Goal: Obtain resource: Obtain resource

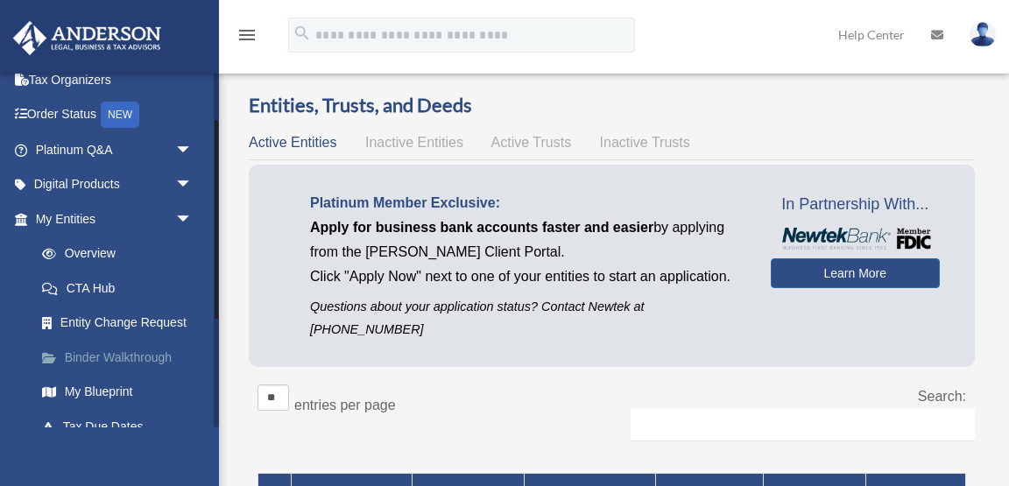
scroll to position [53, 0]
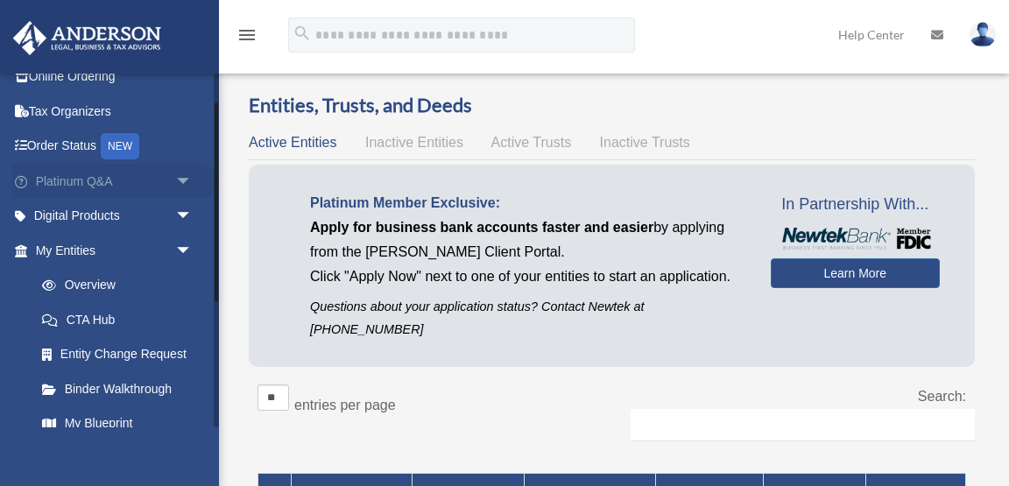
click at [159, 177] on link "Platinum Q&A arrow_drop_down" at bounding box center [115, 181] width 207 height 35
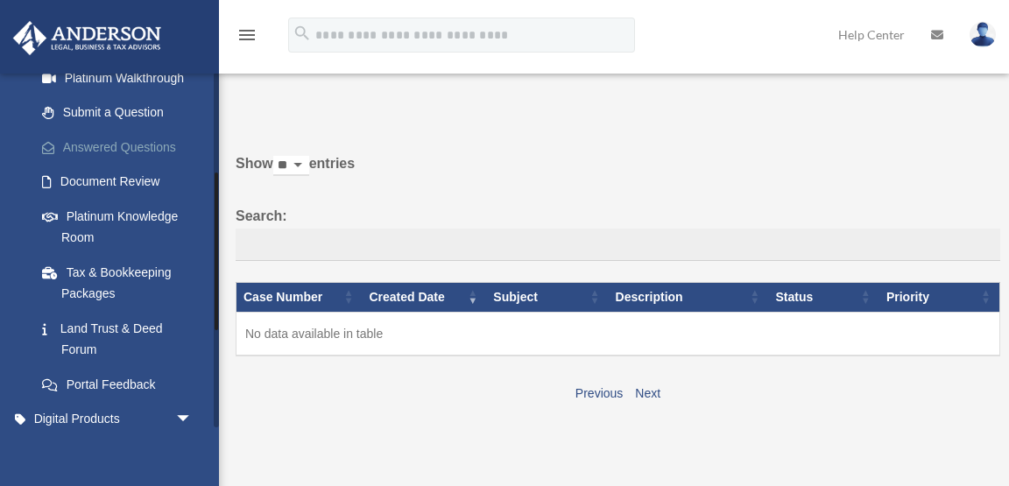
scroll to position [228, 0]
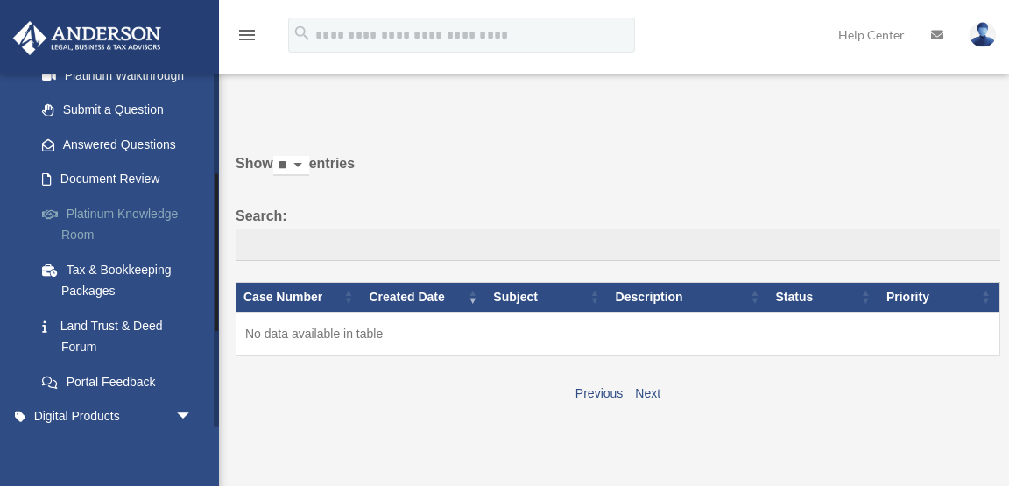
click at [147, 221] on link "Platinum Knowledge Room" at bounding box center [122, 224] width 194 height 56
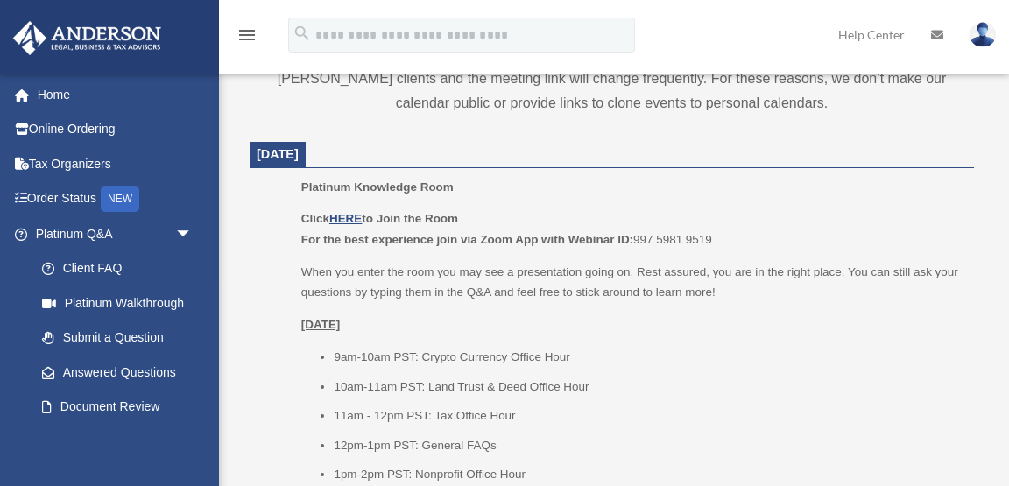
scroll to position [712, 0]
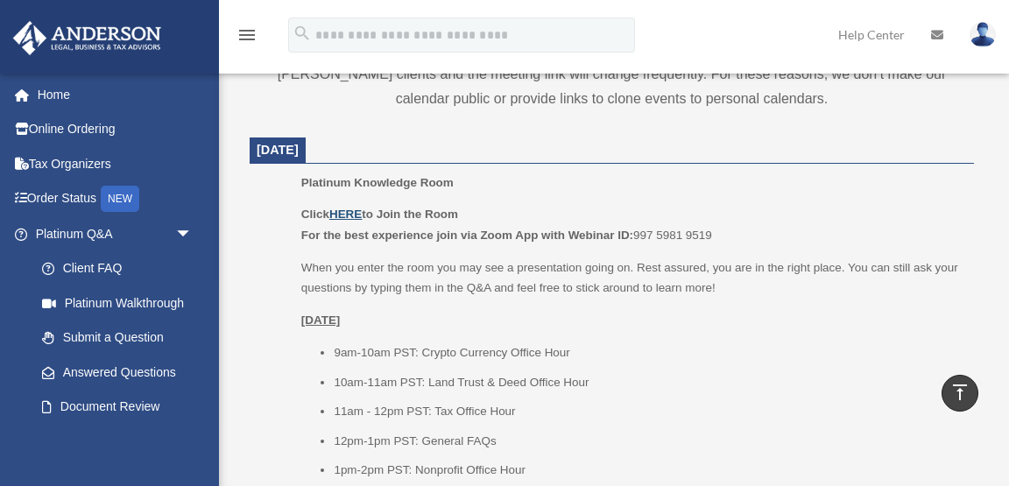
click at [350, 210] on u "HERE" at bounding box center [345, 214] width 32 height 13
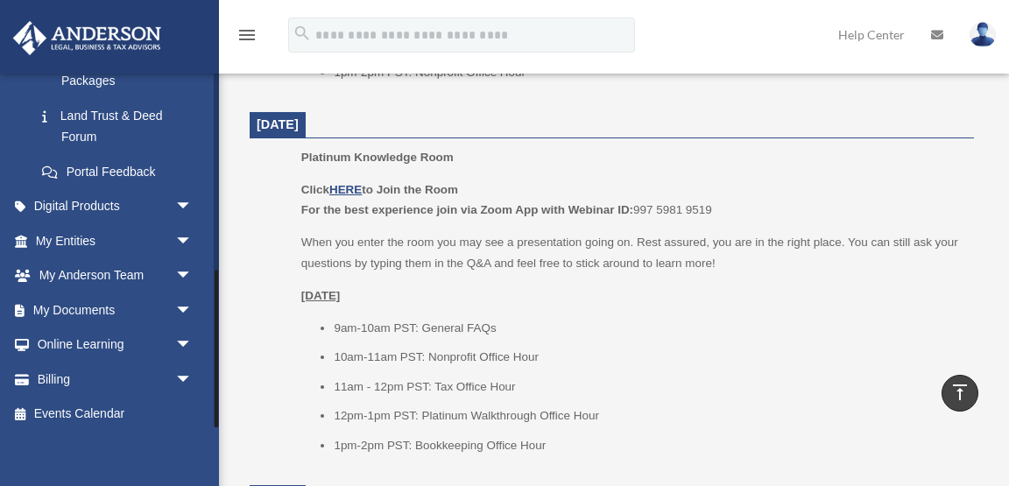
scroll to position [445, 0]
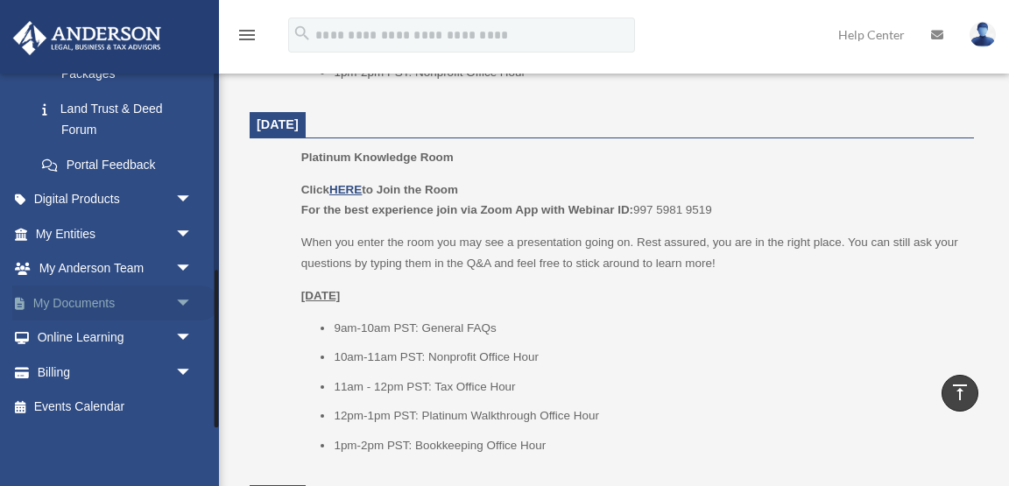
click at [182, 308] on span "arrow_drop_down" at bounding box center [192, 304] width 35 height 36
click at [182, 308] on span "arrow_drop_up" at bounding box center [192, 304] width 35 height 36
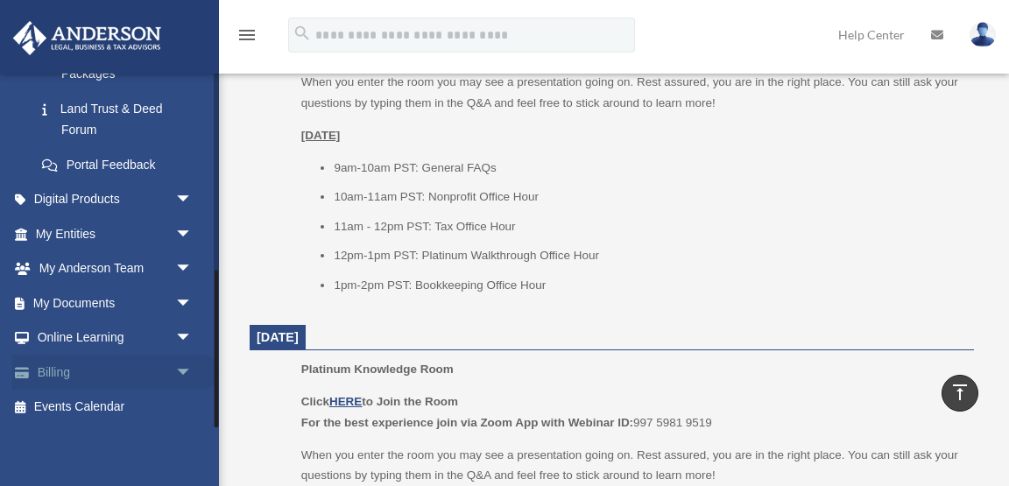
scroll to position [1277, 0]
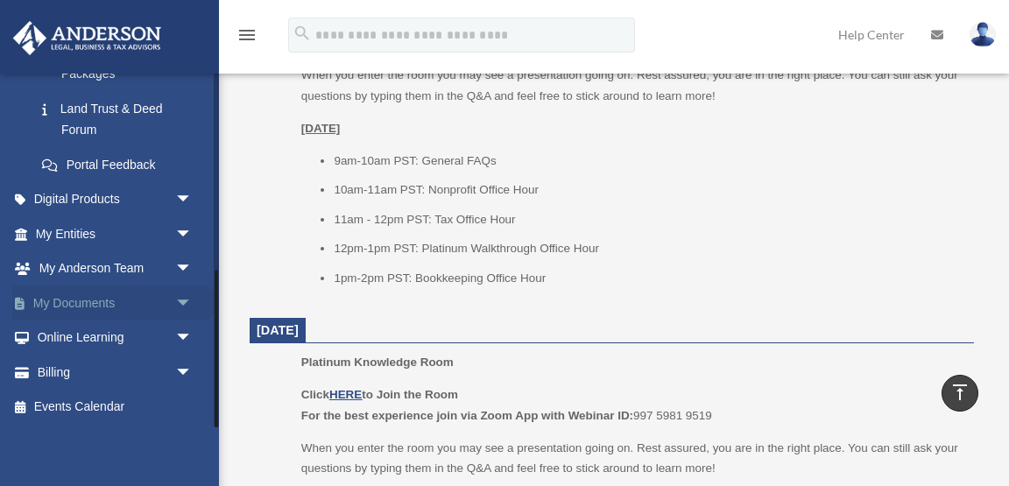
click at [176, 303] on span "arrow_drop_down" at bounding box center [192, 304] width 35 height 36
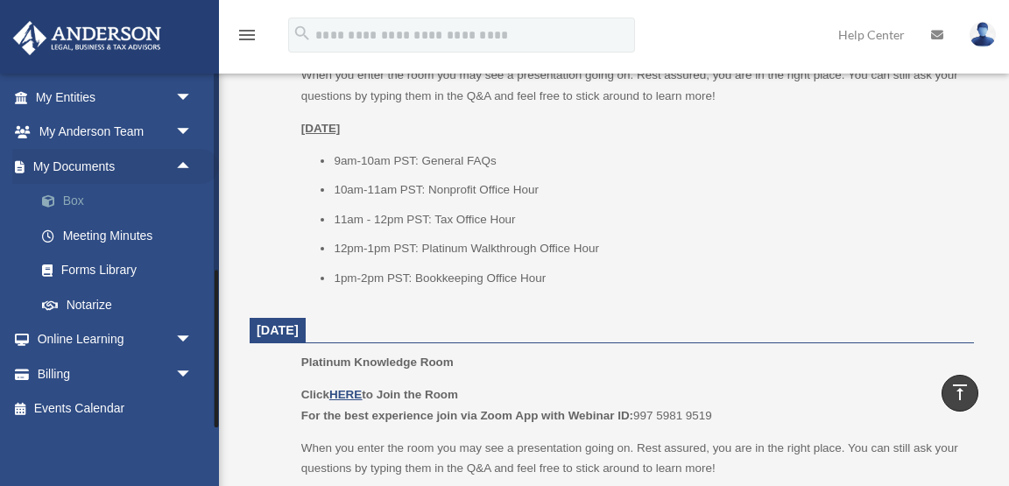
scroll to position [583, 0]
click at [116, 240] on link "Meeting Minutes" at bounding box center [122, 233] width 194 height 35
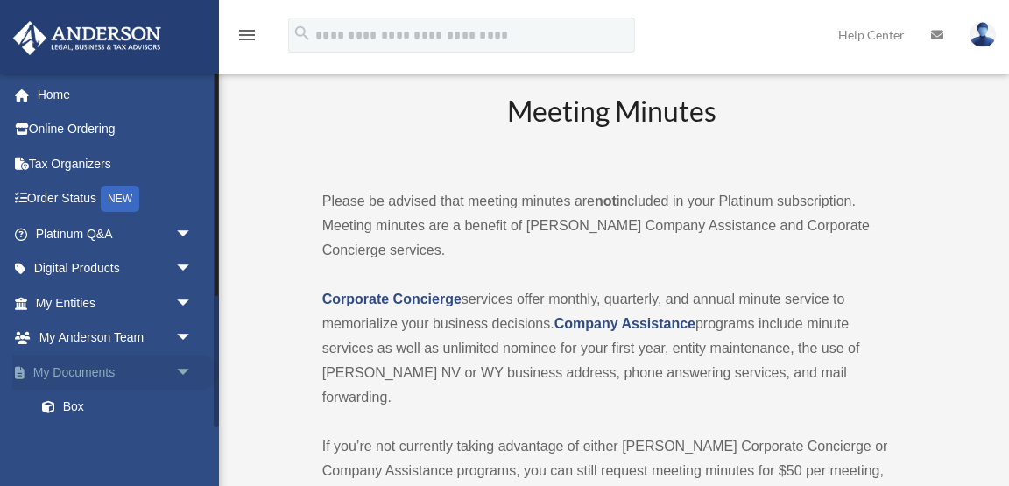
click at [116, 371] on link "My Documents arrow_drop_down" at bounding box center [115, 372] width 207 height 35
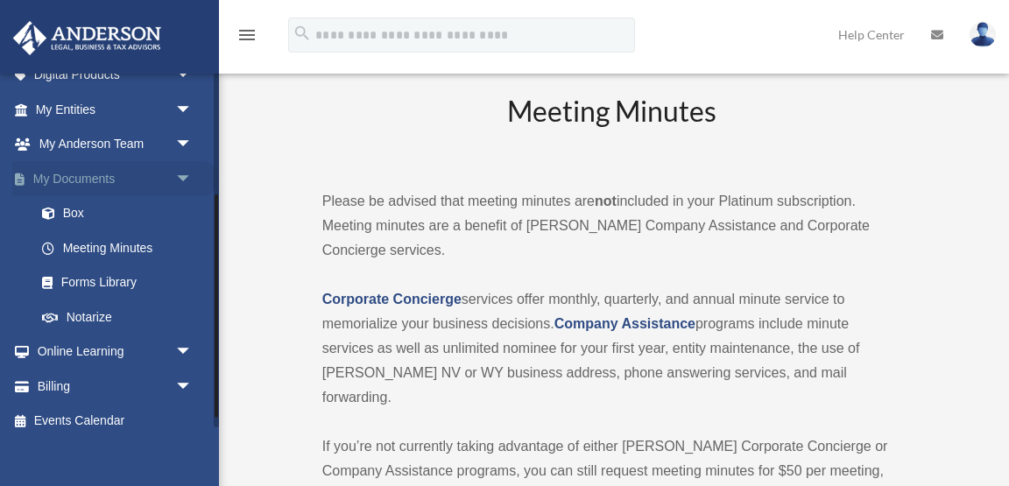
scroll to position [197, 0]
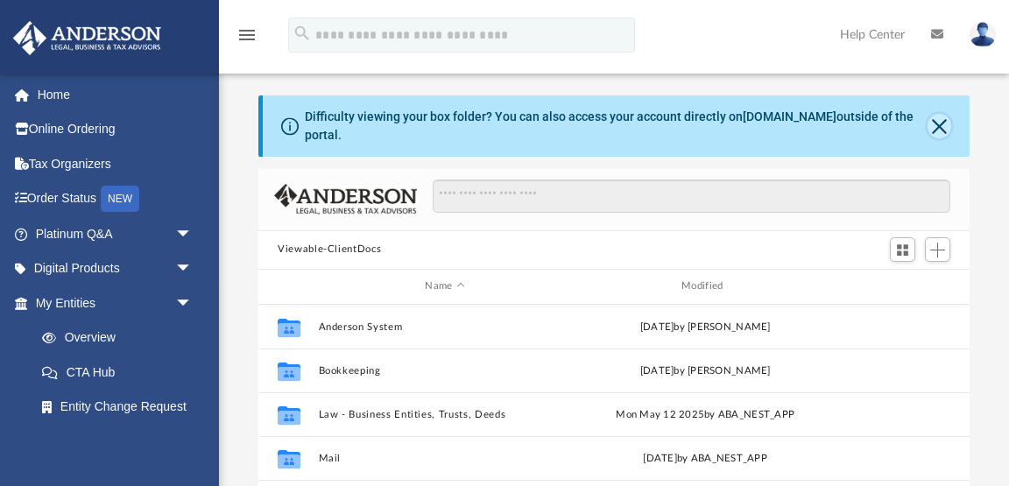
click at [940, 127] on button "Close" at bounding box center [940, 126] width 24 height 25
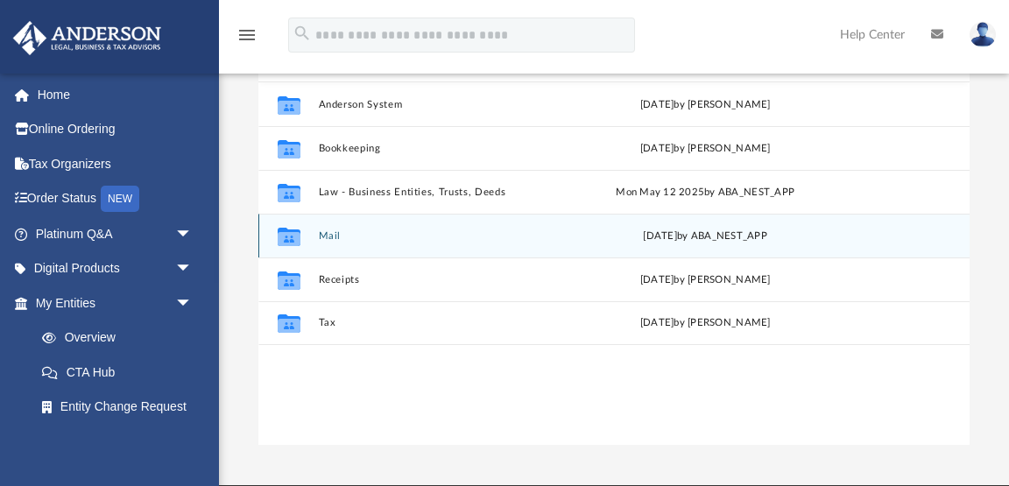
scroll to position [150, 0]
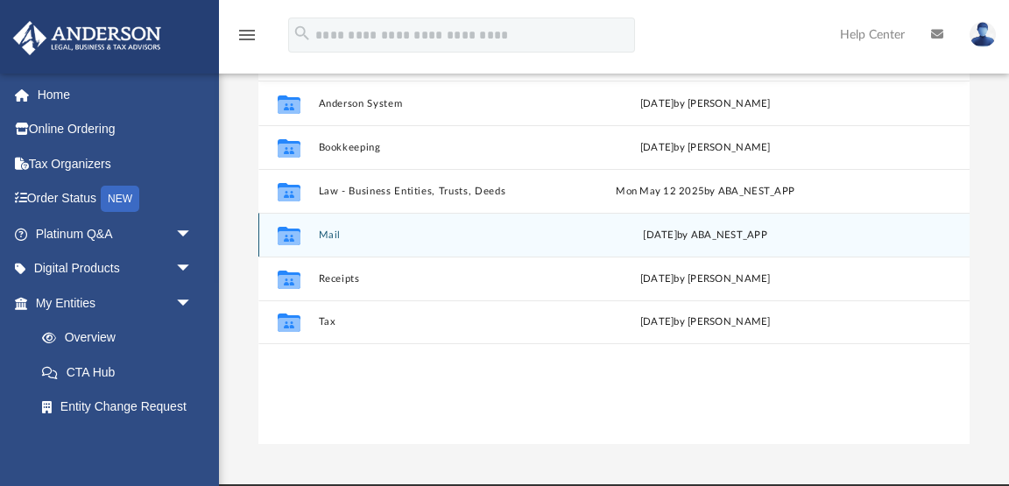
click at [297, 237] on icon "grid" at bounding box center [289, 237] width 23 height 14
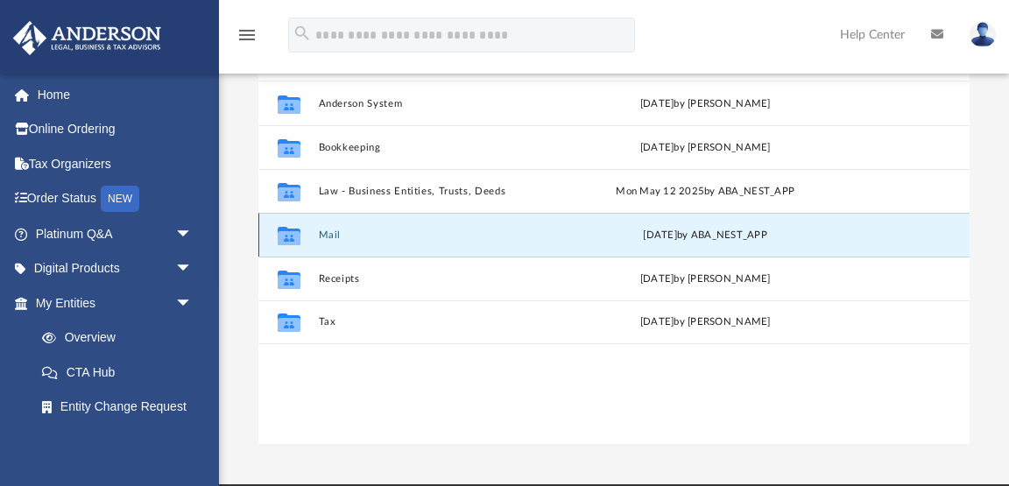
click at [290, 235] on icon "grid" at bounding box center [289, 237] width 23 height 14
click at [480, 226] on div "Collaborated Folder Mail Fri Jul 25 2025 by ABA_NEST_APP" at bounding box center [613, 235] width 711 height 44
click at [288, 228] on icon "grid" at bounding box center [289, 235] width 23 height 18
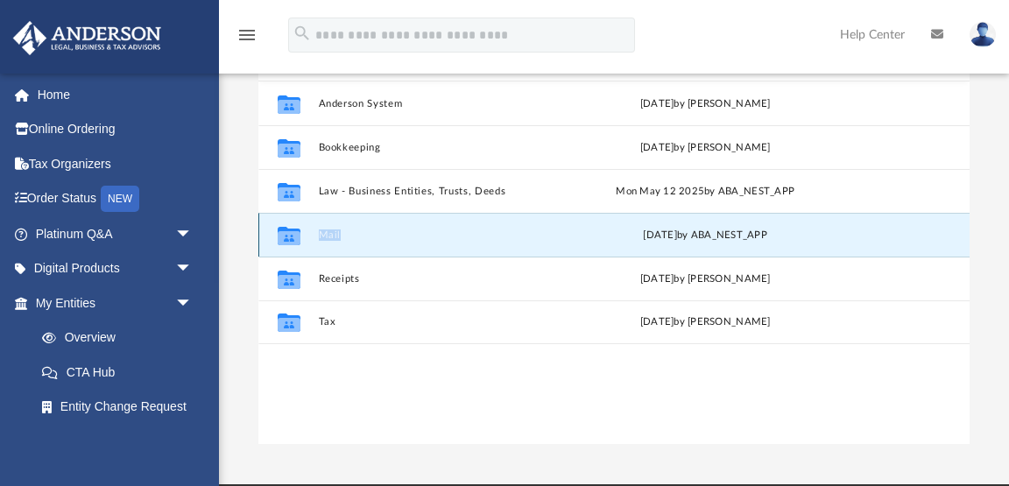
click at [288, 228] on icon "grid" at bounding box center [289, 235] width 23 height 18
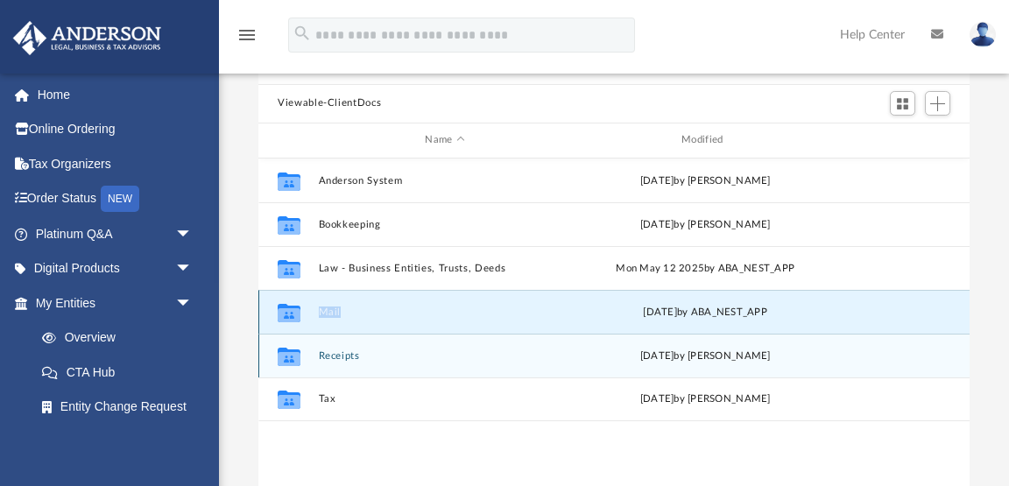
scroll to position [0, 0]
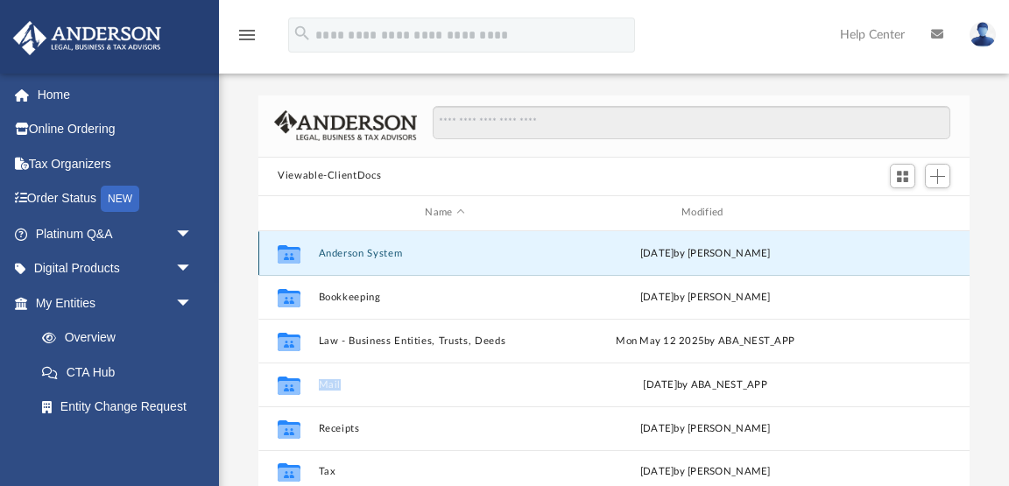
click at [348, 248] on button "Anderson System" at bounding box center [445, 253] width 253 height 11
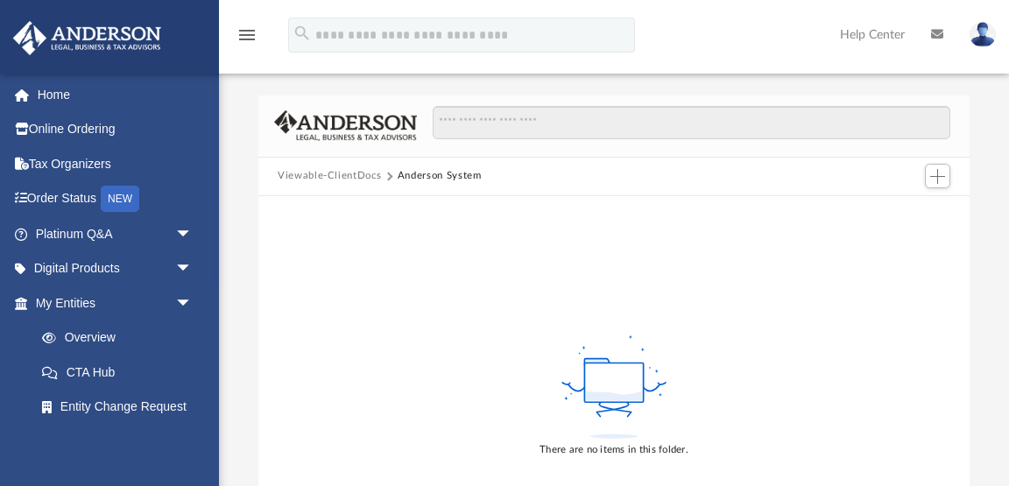
click at [312, 172] on button "Viewable-ClientDocs" at bounding box center [329, 176] width 103 height 16
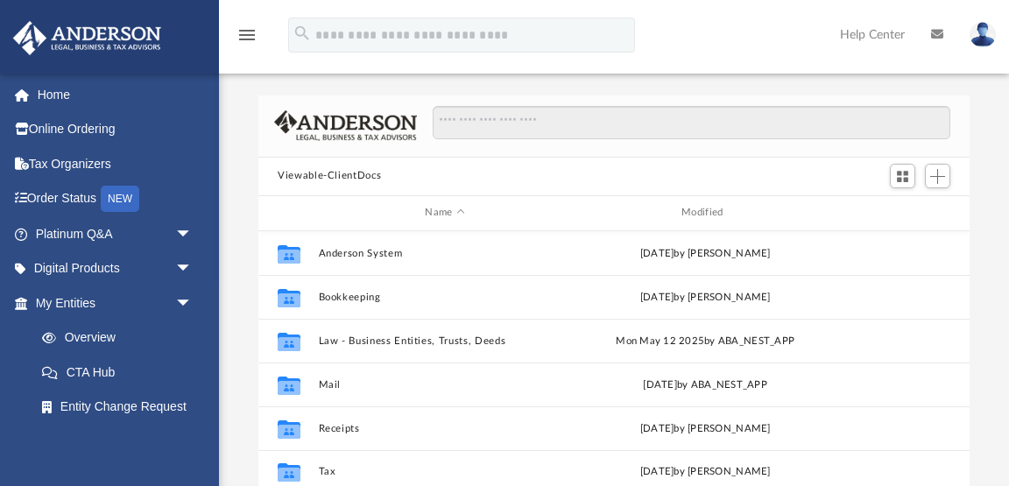
scroll to position [398, 710]
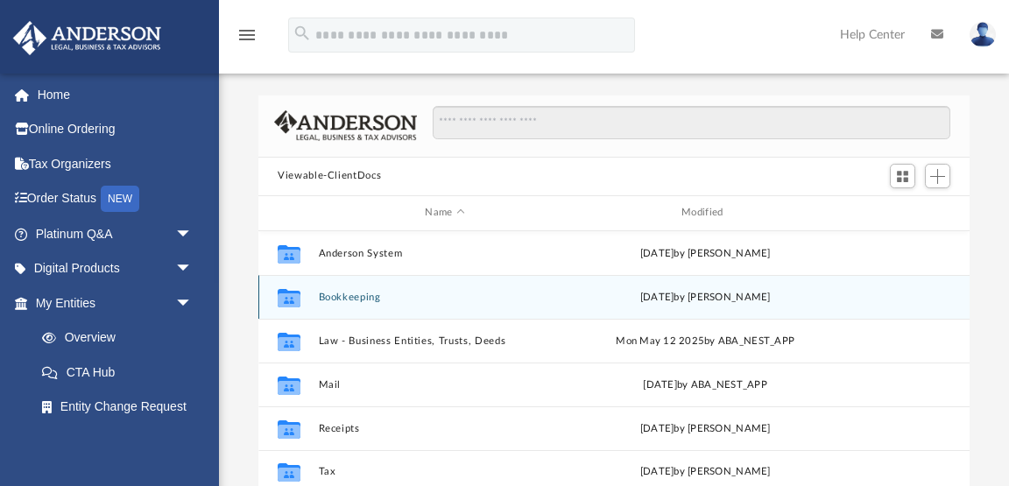
click at [303, 297] on icon "Collaborated Folder" at bounding box center [289, 297] width 28 height 28
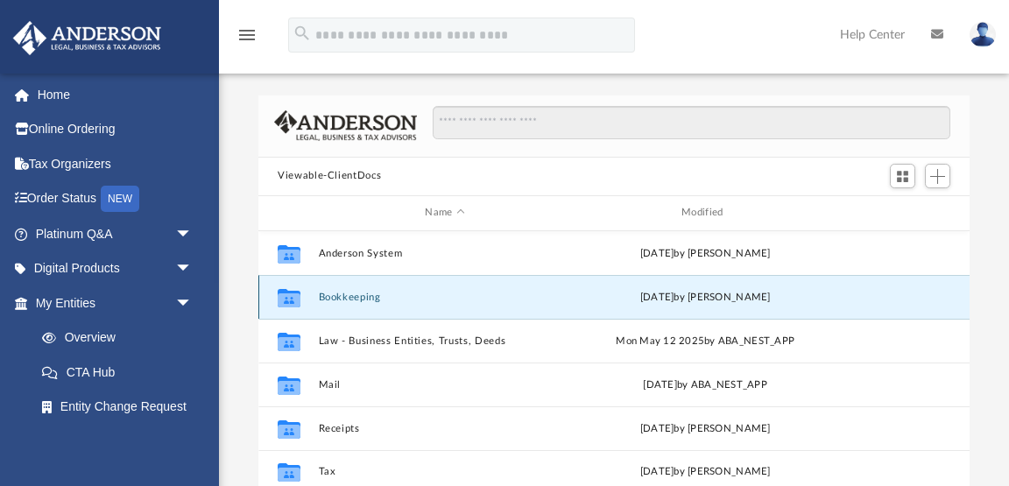
click at [296, 295] on icon "grid" at bounding box center [289, 300] width 23 height 14
click at [287, 296] on icon "grid" at bounding box center [289, 297] width 23 height 18
click at [293, 300] on icon "grid" at bounding box center [289, 300] width 23 height 14
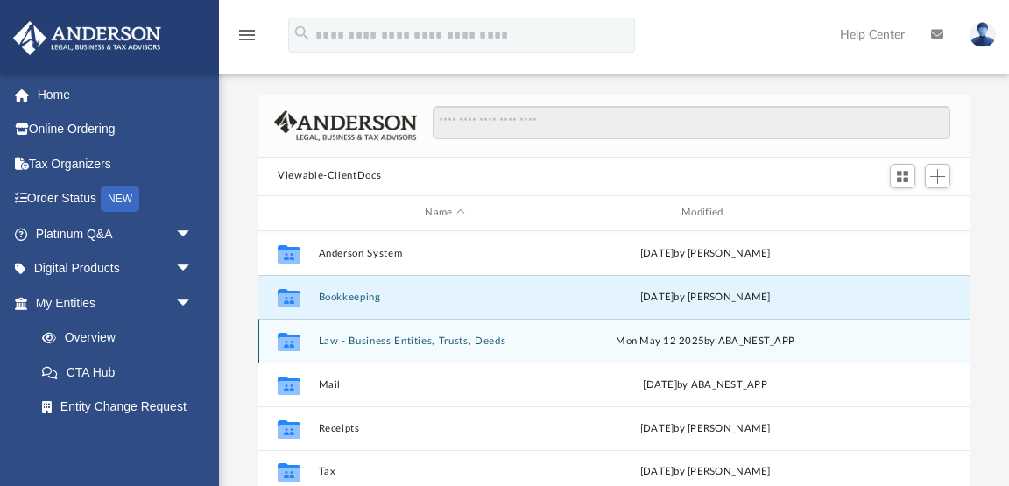
click at [292, 344] on icon "grid" at bounding box center [289, 341] width 23 height 18
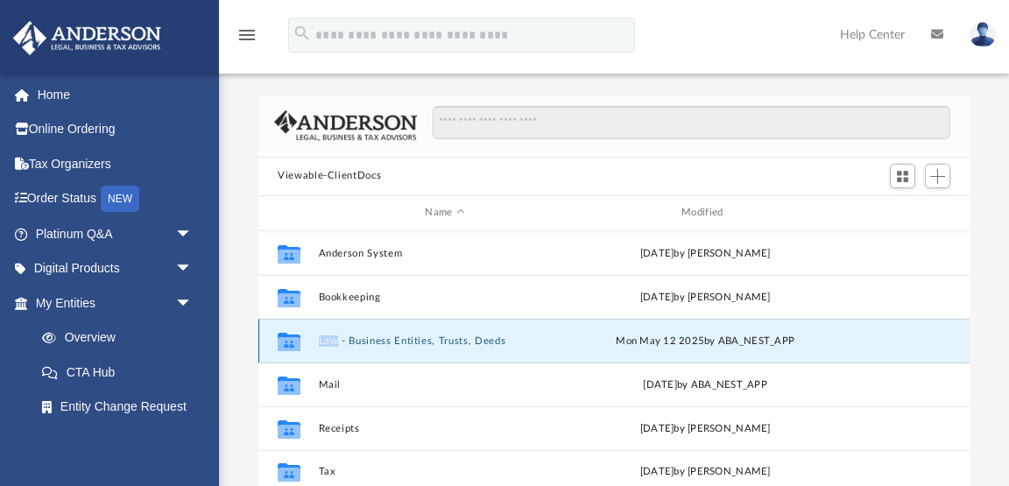
click at [292, 344] on icon "grid" at bounding box center [289, 341] width 23 height 18
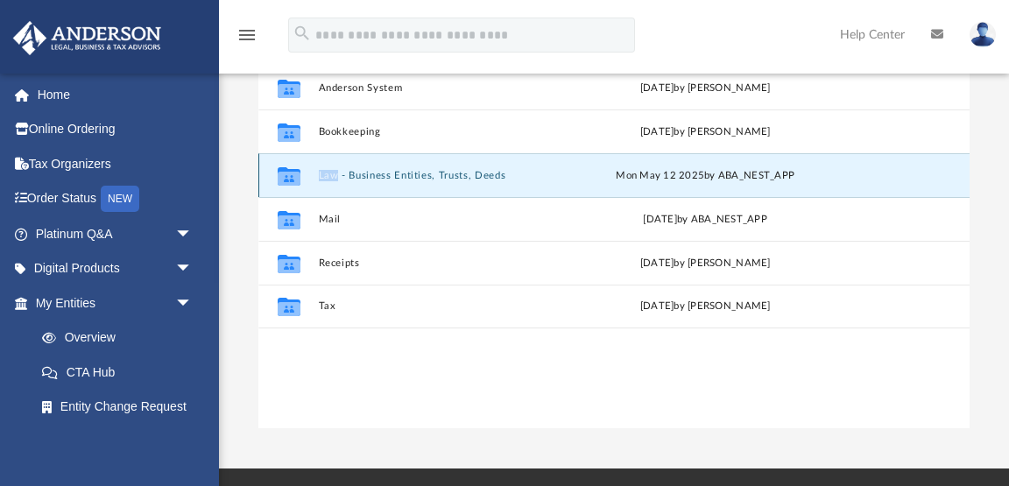
scroll to position [175, 0]
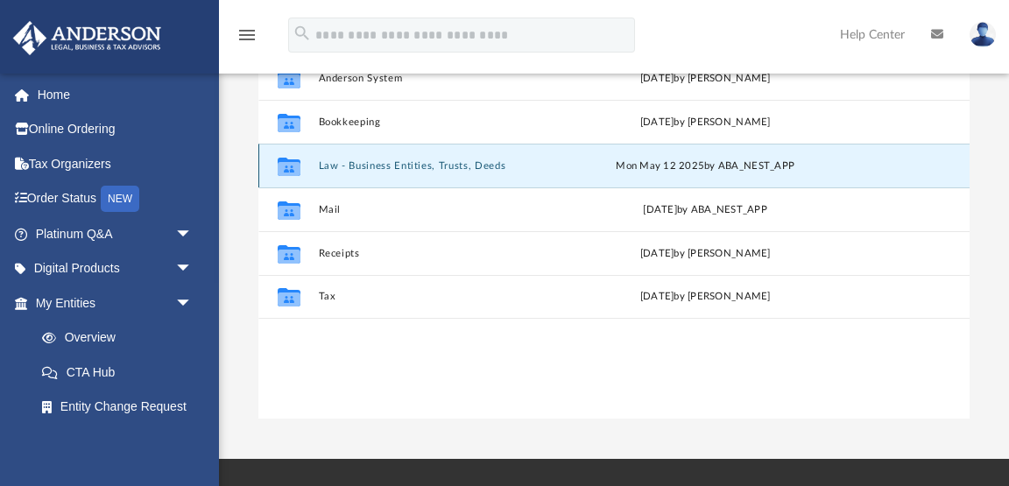
click at [290, 163] on icon "grid" at bounding box center [289, 168] width 23 height 14
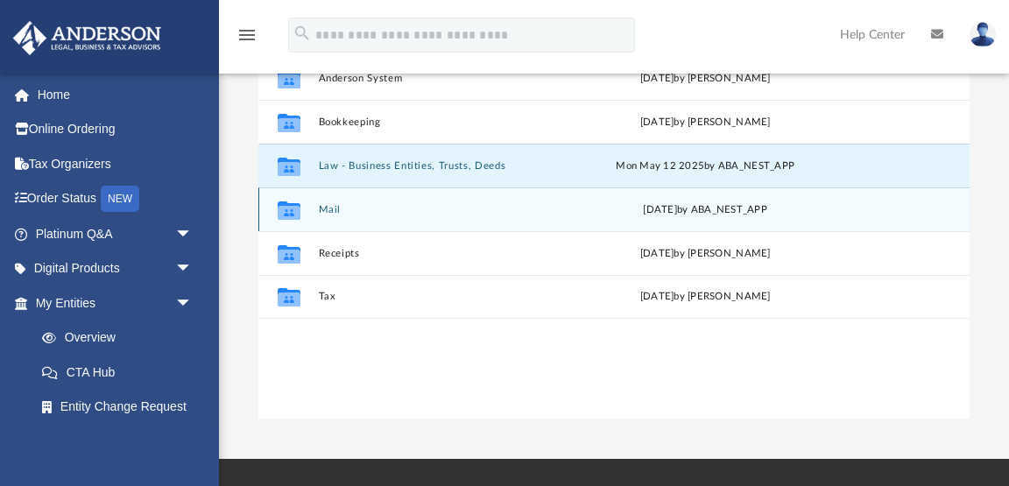
click at [294, 214] on icon "grid" at bounding box center [289, 210] width 23 height 18
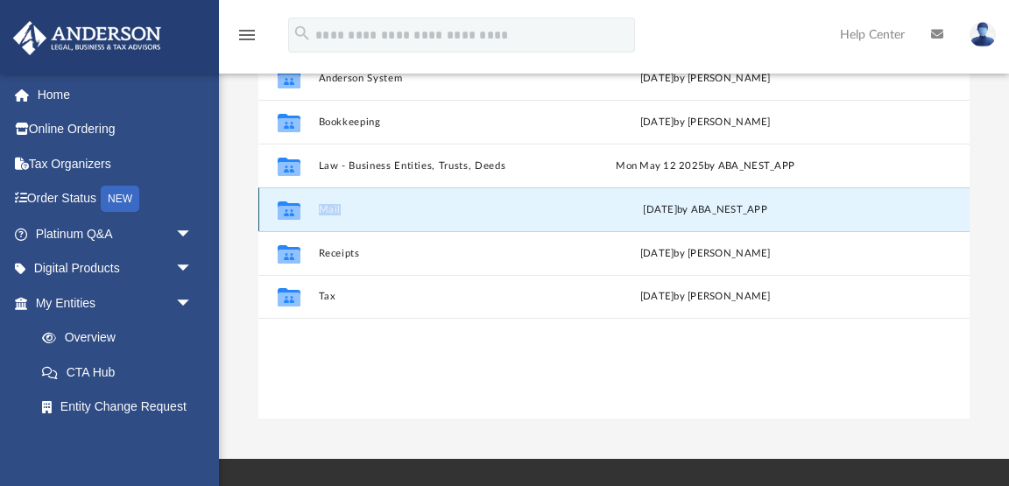
click at [294, 214] on icon "grid" at bounding box center [289, 210] width 23 height 18
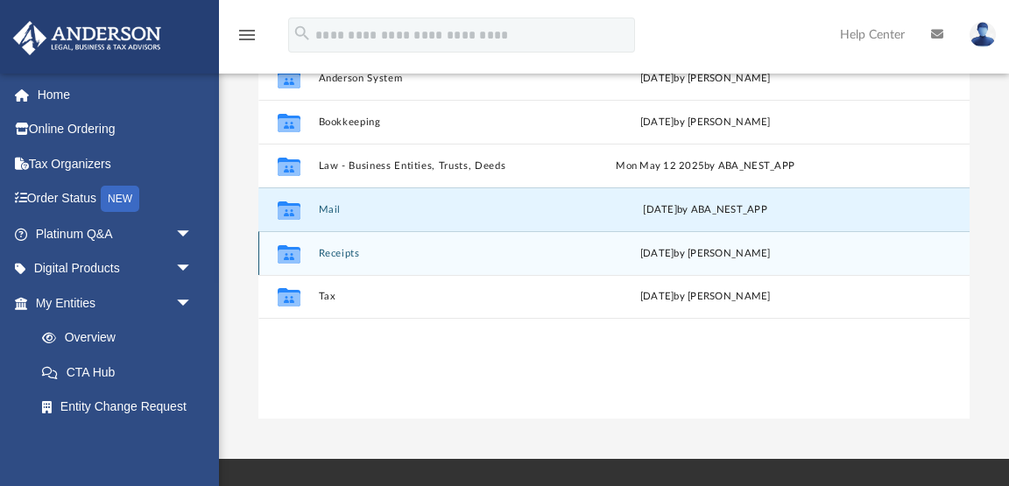
click at [286, 251] on icon "grid" at bounding box center [289, 256] width 23 height 14
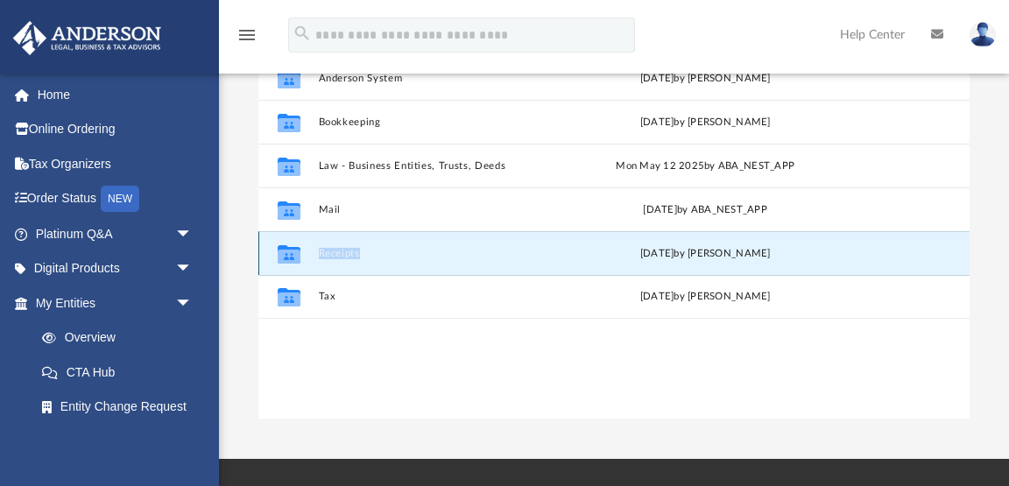
click at [286, 251] on icon "grid" at bounding box center [289, 256] width 23 height 14
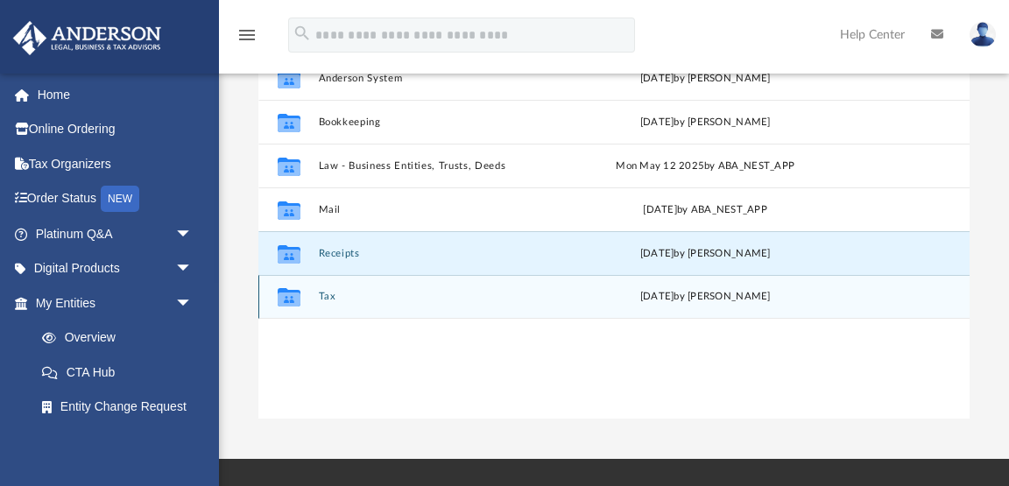
click at [289, 297] on icon "grid" at bounding box center [289, 300] width 23 height 14
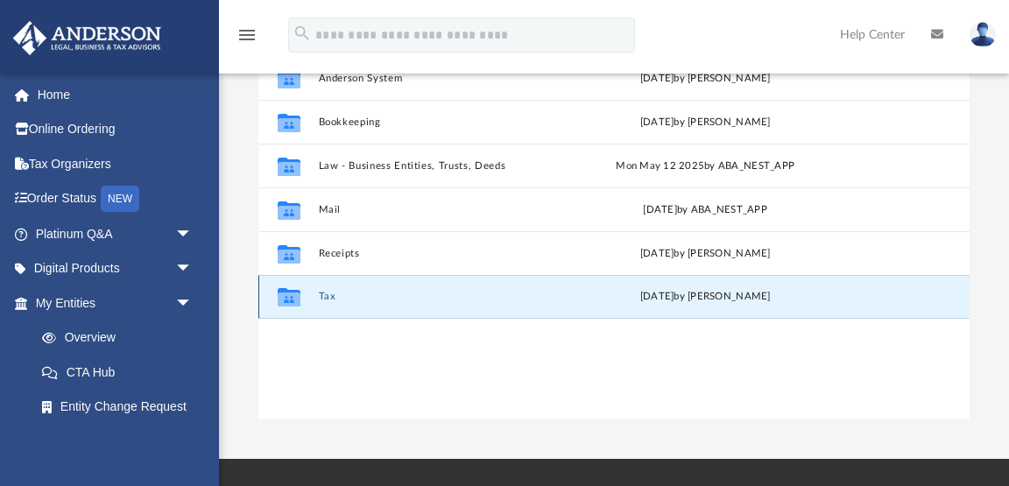
click at [289, 297] on icon "grid" at bounding box center [289, 300] width 23 height 14
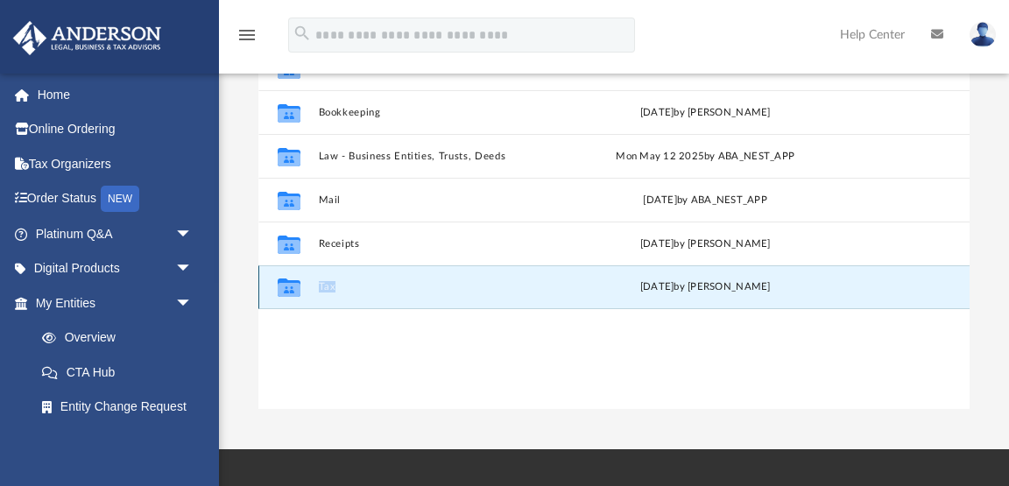
scroll to position [188, 0]
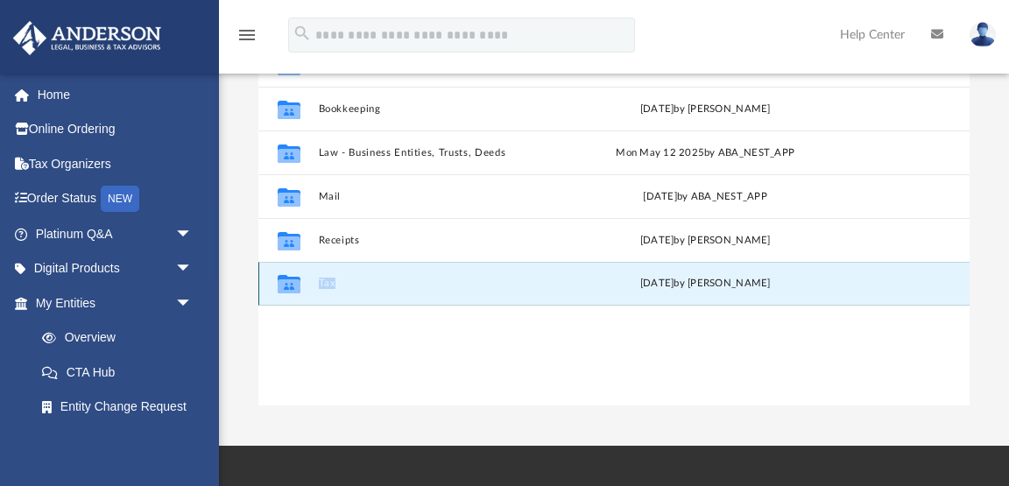
click at [323, 282] on button "Tax" at bounding box center [445, 283] width 253 height 11
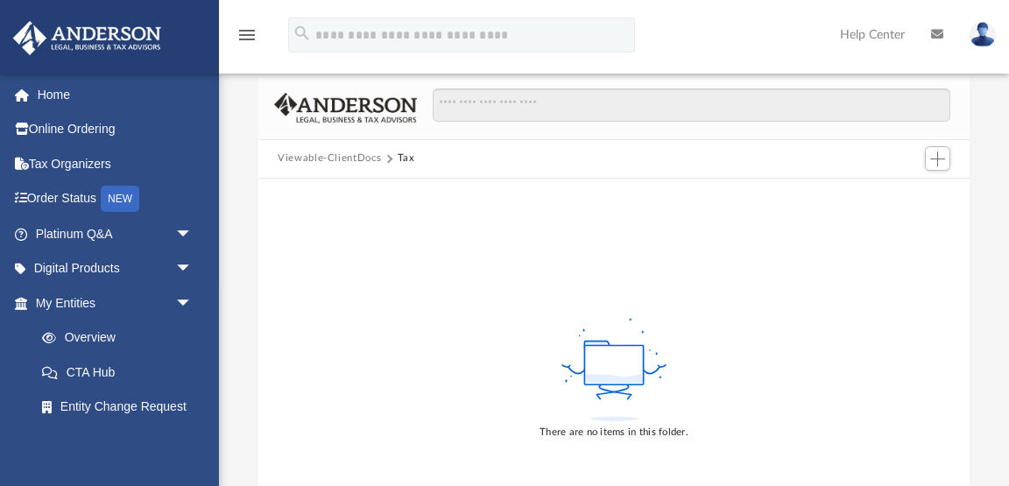
scroll to position [0, 0]
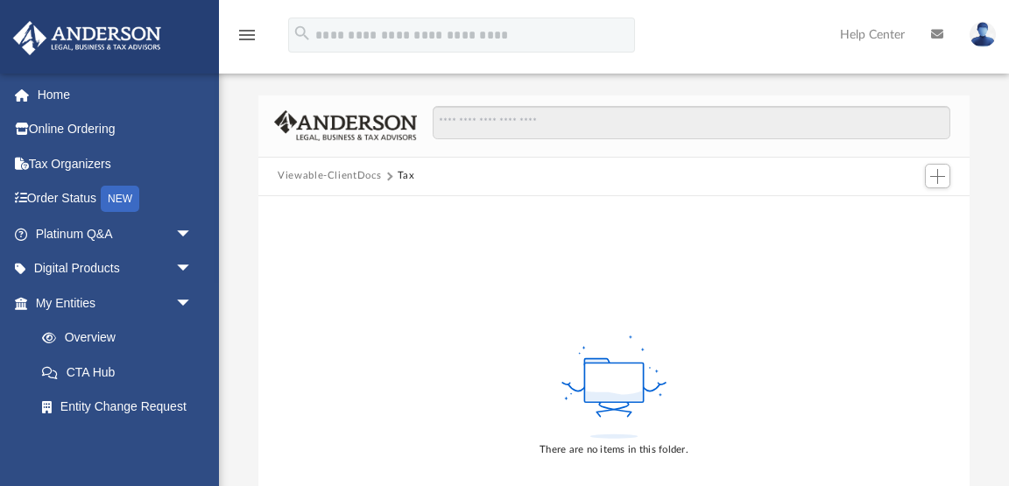
click at [340, 176] on button "Viewable-ClientDocs" at bounding box center [329, 176] width 103 height 16
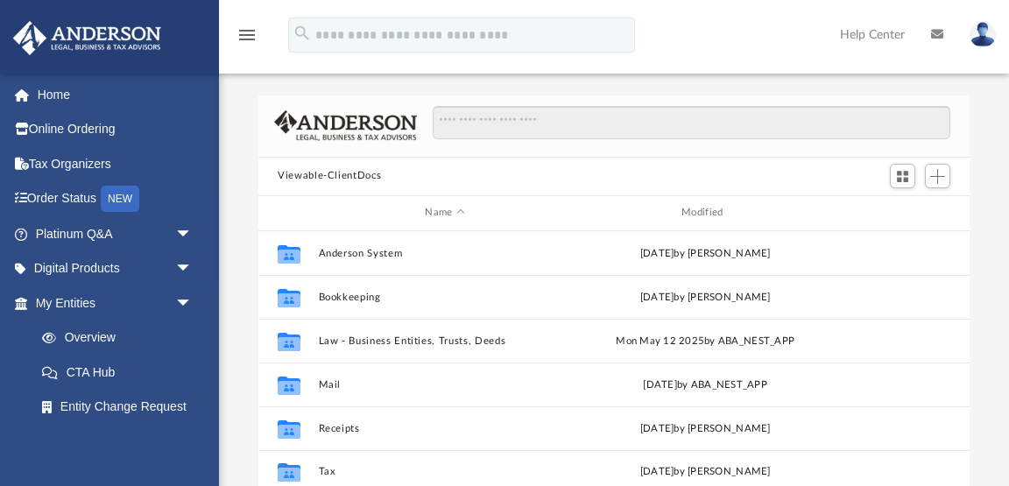
scroll to position [398, 710]
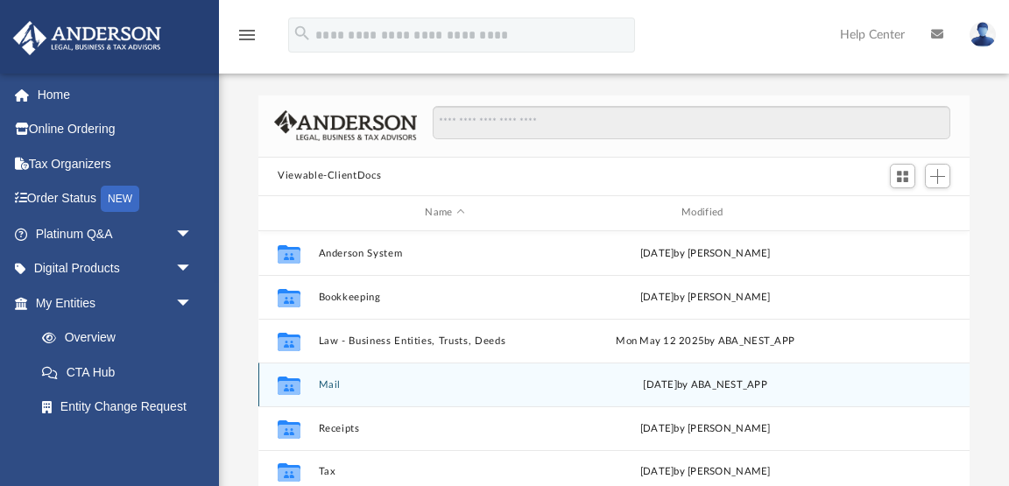
click at [286, 386] on icon "grid" at bounding box center [289, 387] width 23 height 14
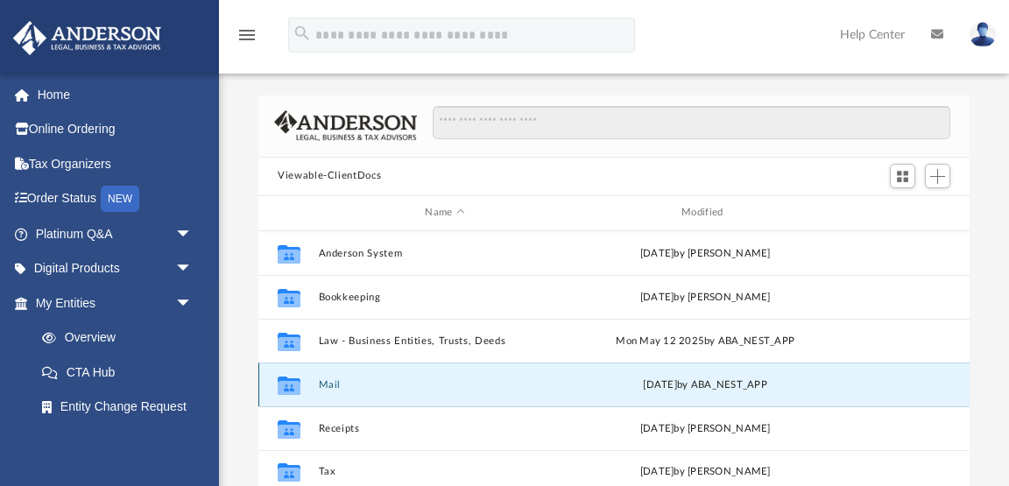
click at [288, 381] on icon "grid" at bounding box center [289, 387] width 23 height 14
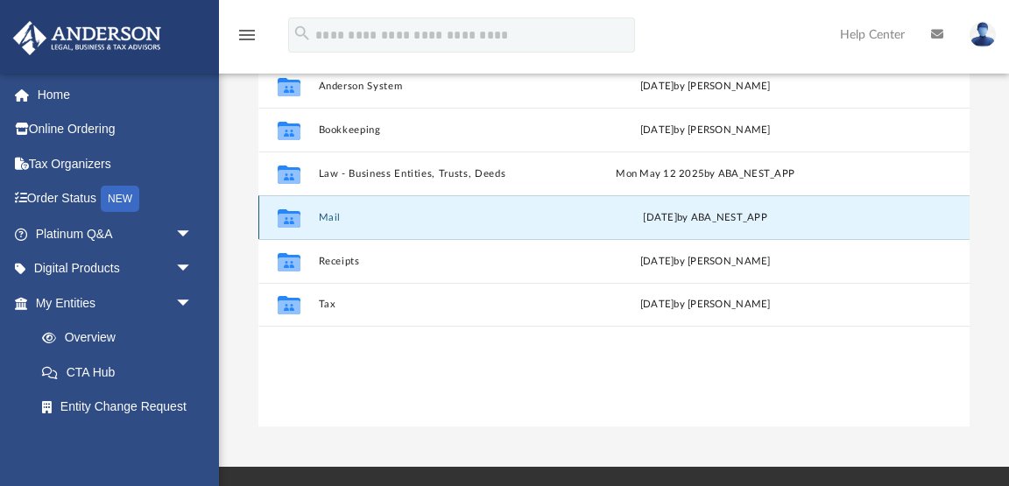
scroll to position [168, 0]
click at [292, 219] on icon "grid" at bounding box center [289, 217] width 23 height 18
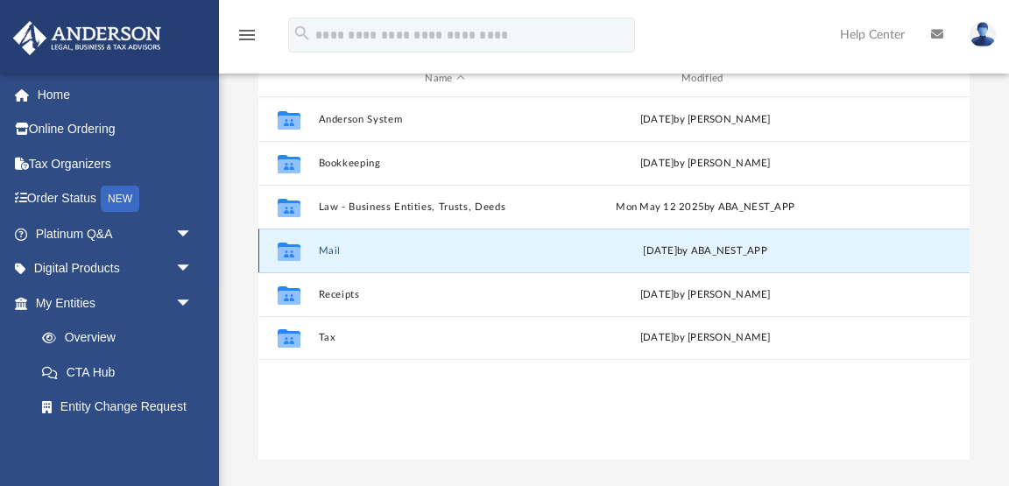
scroll to position [130, 0]
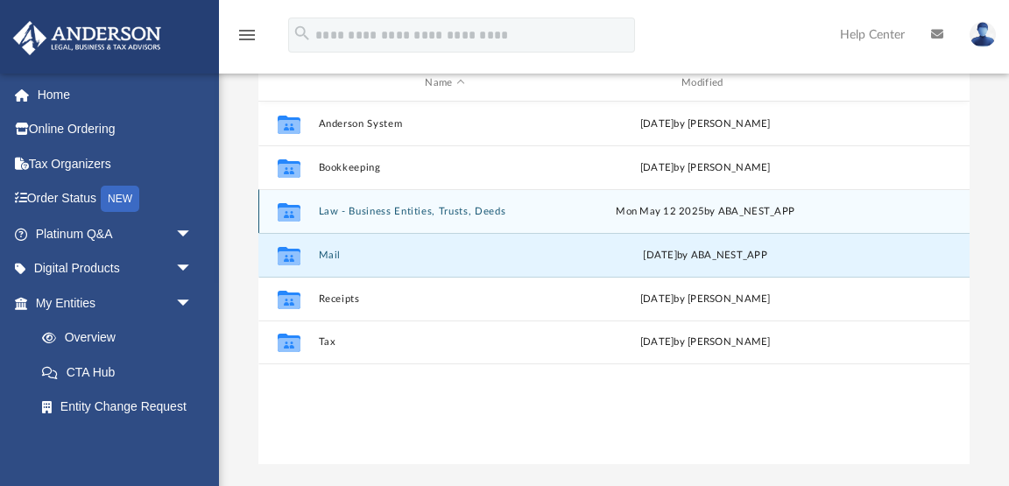
click at [292, 215] on icon "grid" at bounding box center [289, 211] width 23 height 18
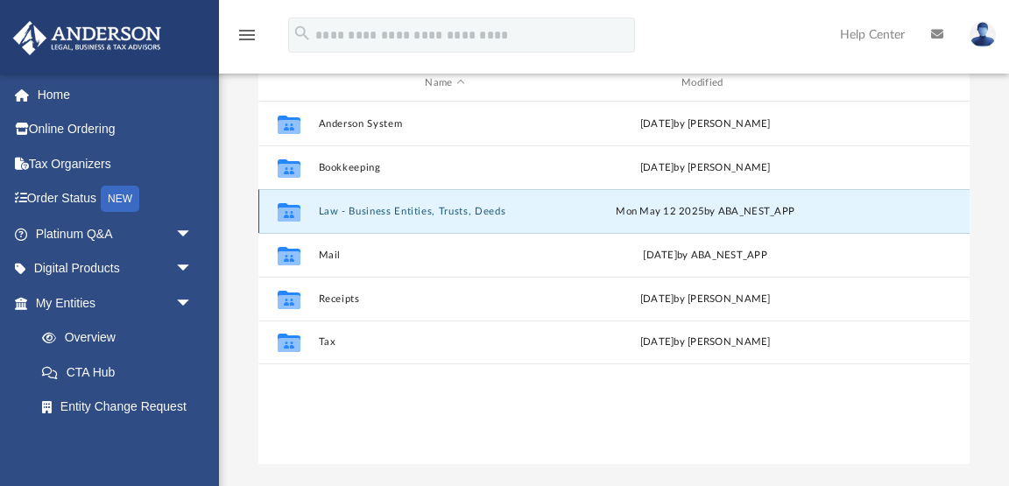
click at [292, 215] on icon "grid" at bounding box center [289, 211] width 23 height 18
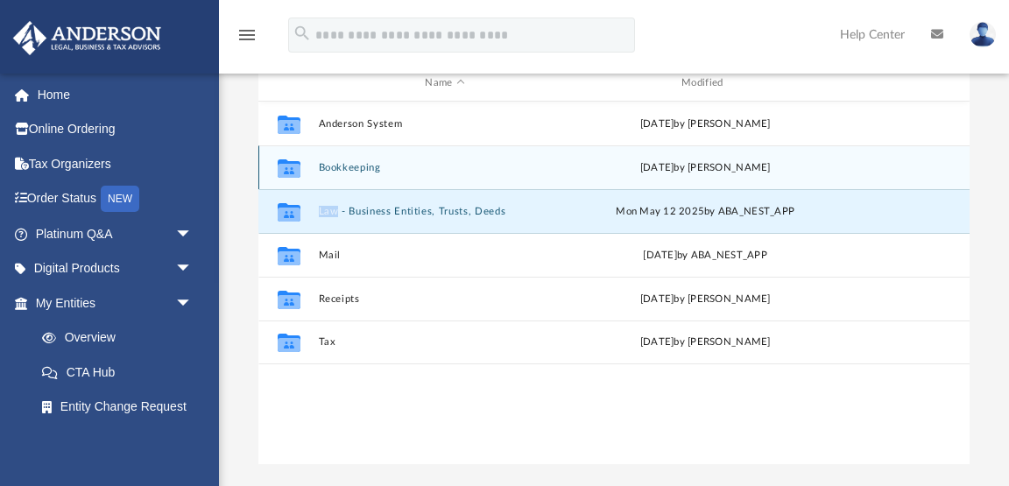
click at [290, 171] on icon "grid" at bounding box center [289, 168] width 23 height 18
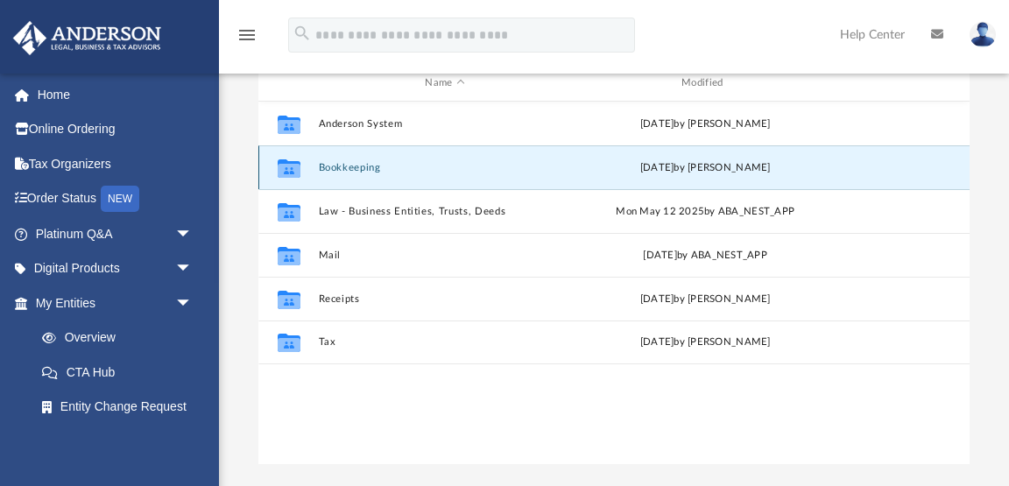
click at [290, 171] on icon "grid" at bounding box center [289, 168] width 23 height 18
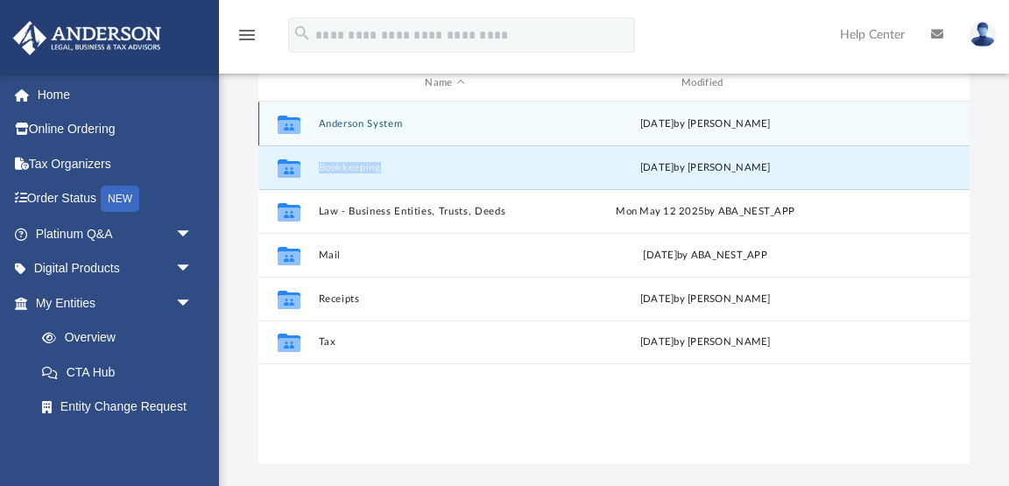
click at [291, 124] on icon "grid" at bounding box center [289, 126] width 23 height 14
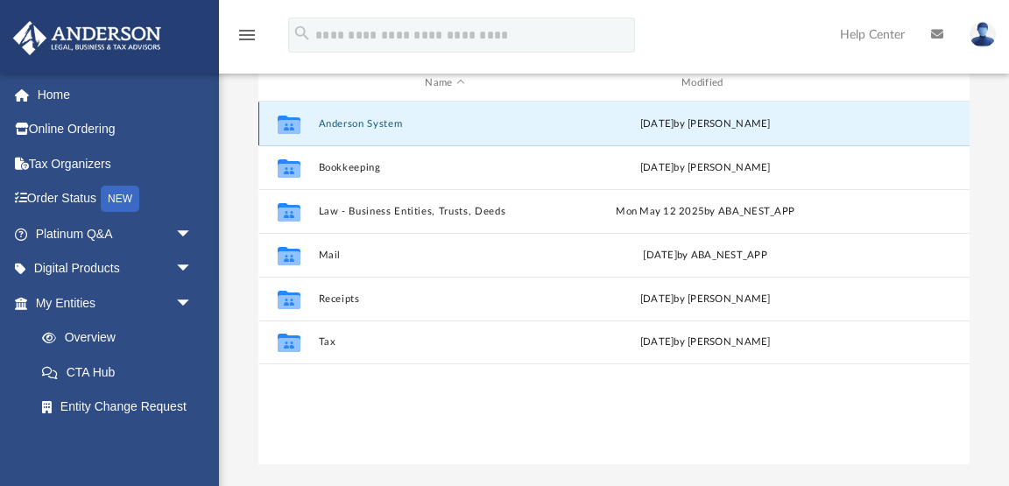
click at [291, 124] on icon "grid" at bounding box center [289, 126] width 23 height 14
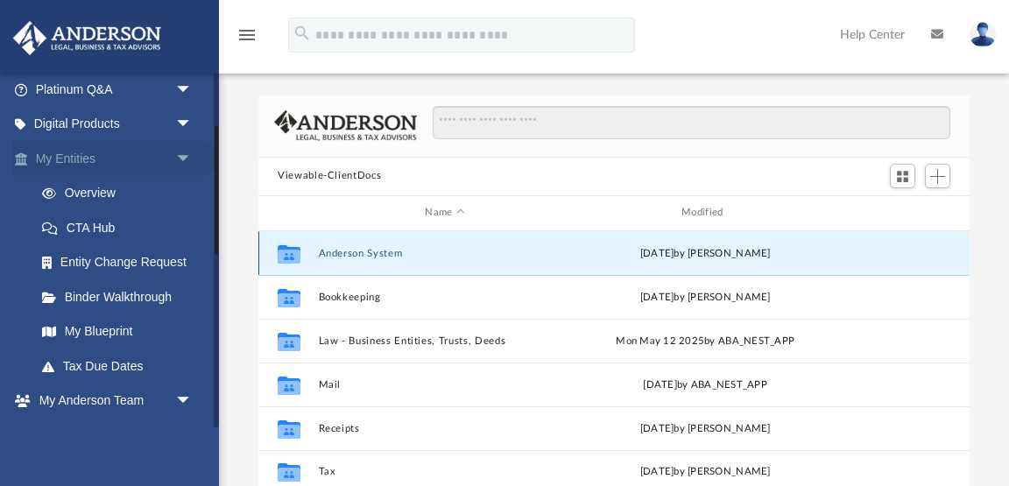
scroll to position [146, 0]
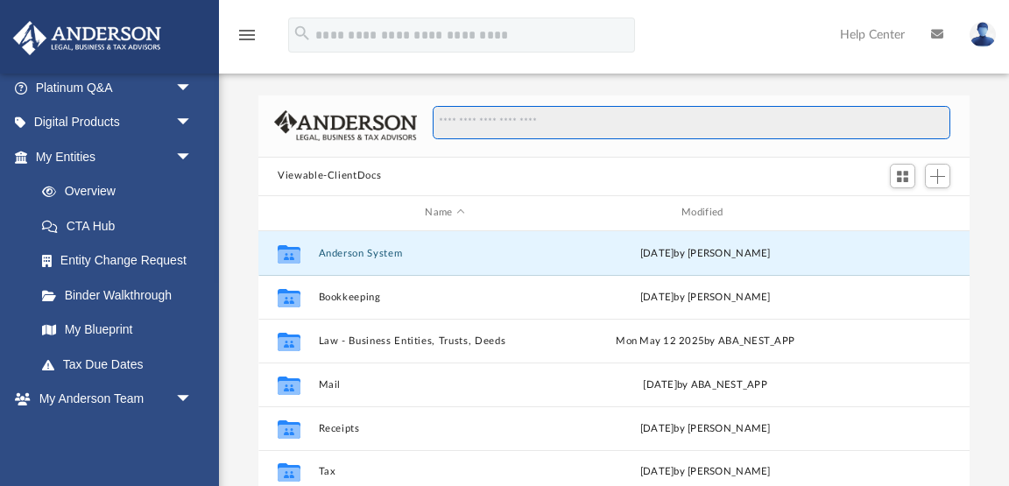
click at [452, 125] on input "Search files and folders" at bounding box center [692, 122] width 518 height 33
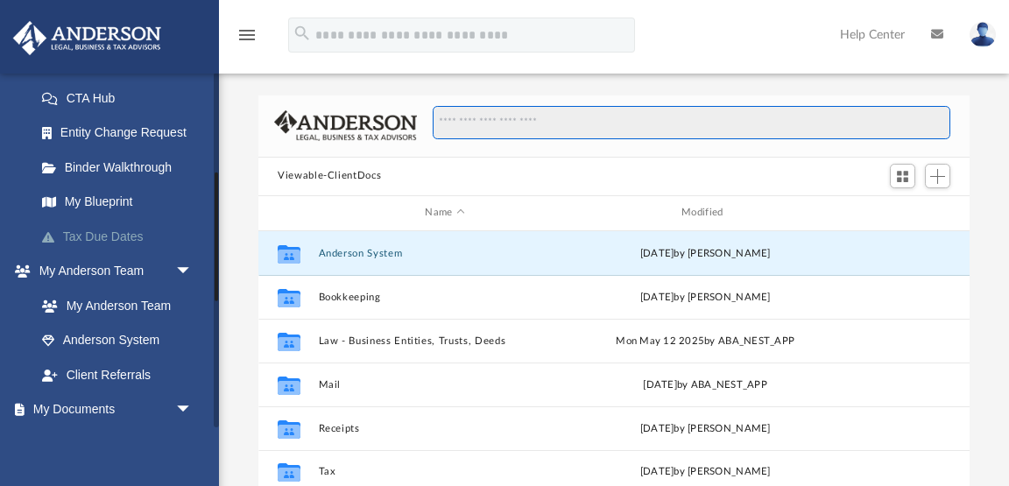
scroll to position [272, 0]
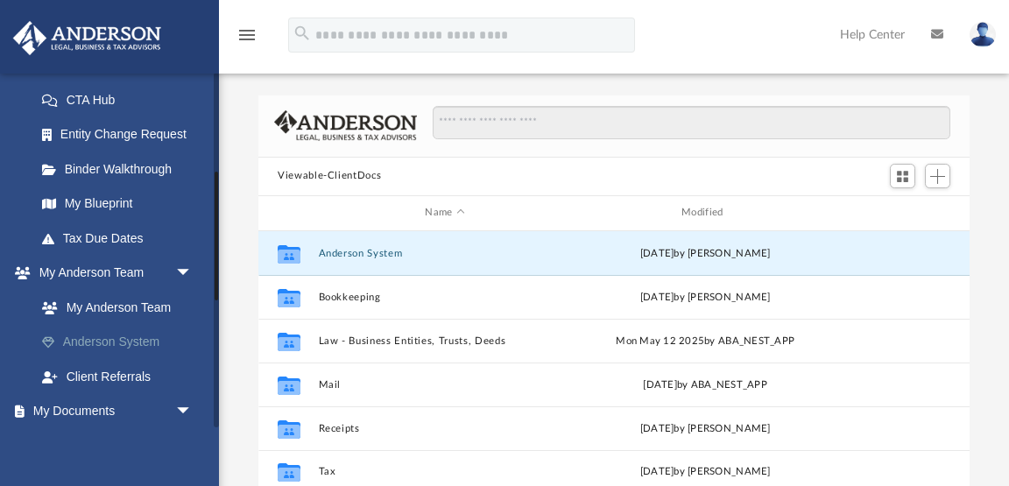
click at [135, 332] on link "Anderson System" at bounding box center [122, 342] width 194 height 35
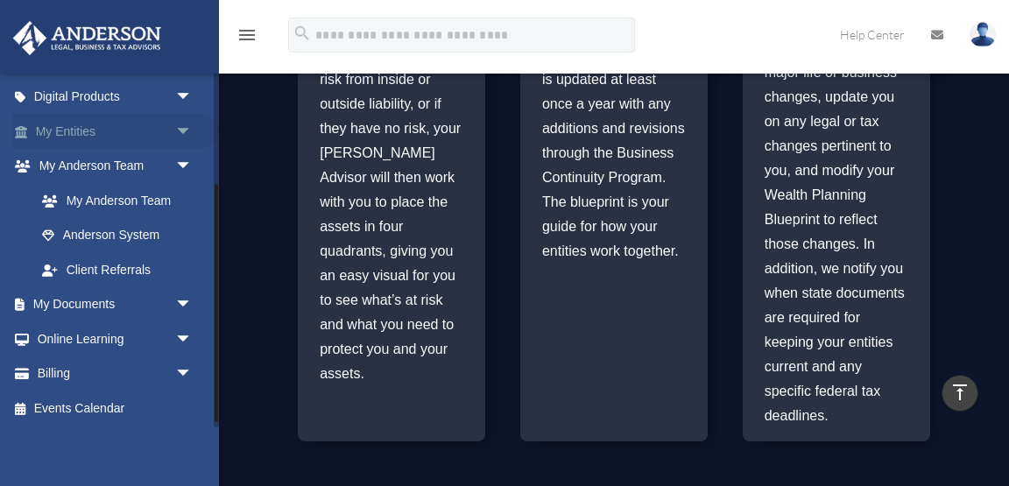
scroll to position [173, 0]
click at [180, 300] on span "arrow_drop_down" at bounding box center [192, 304] width 35 height 36
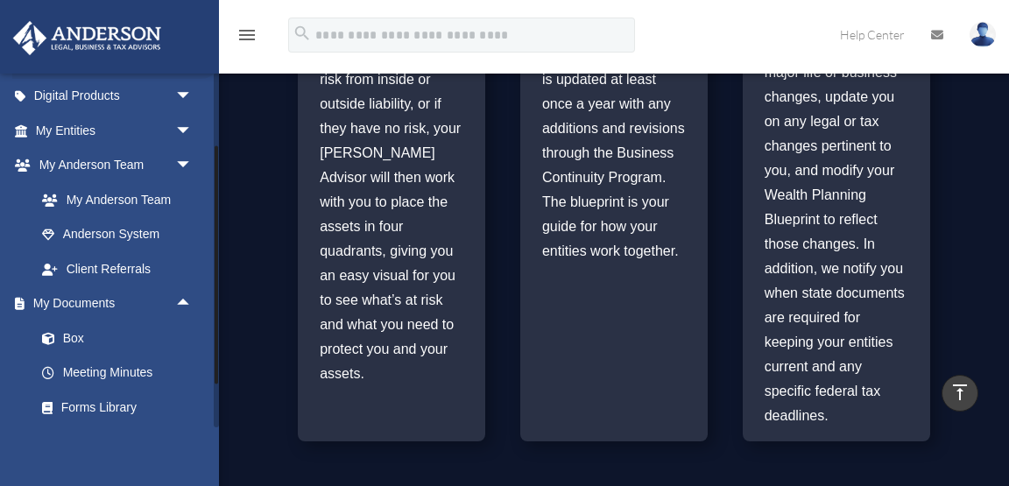
scroll to position [219, 0]
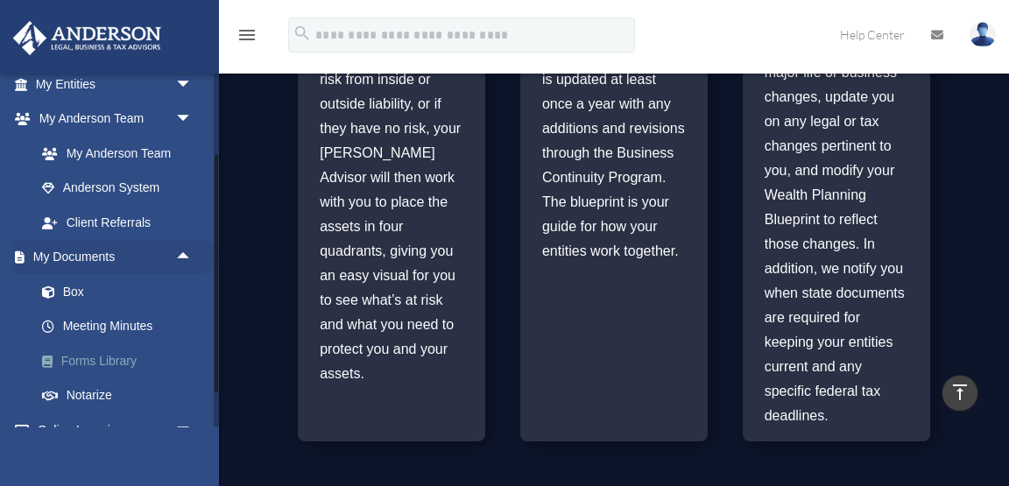
click at [98, 358] on link "Forms Library" at bounding box center [122, 360] width 194 height 35
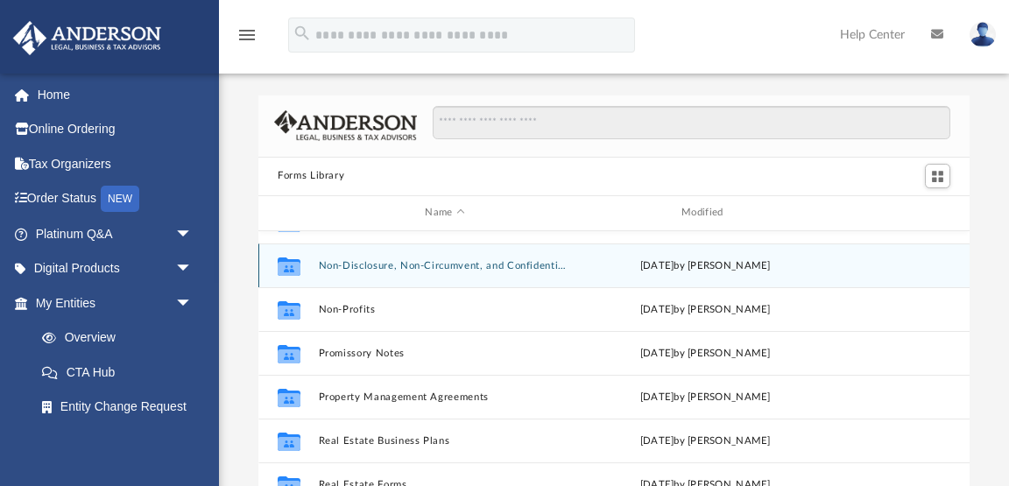
click at [455, 269] on button "Non-Disclosure, Non-Circumvent, and Confidentiality Agreements" at bounding box center [445, 265] width 253 height 11
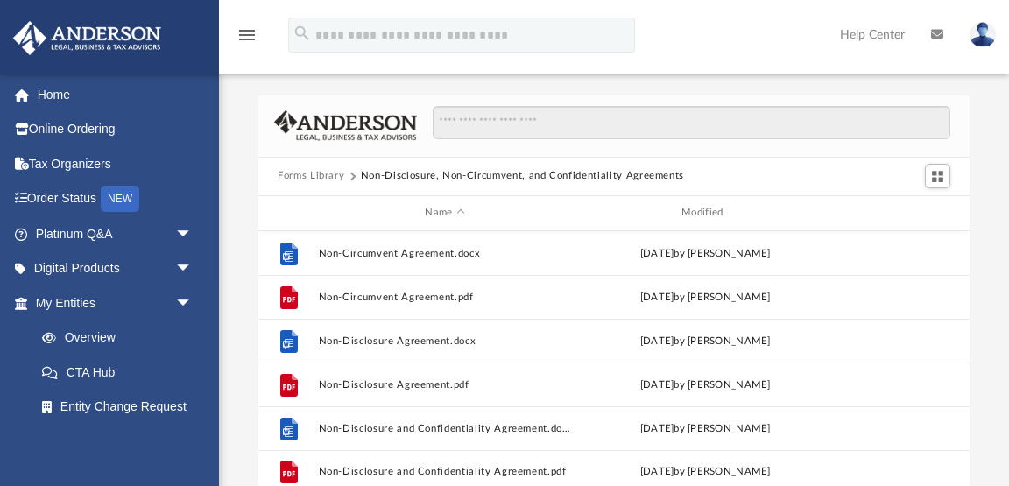
click at [318, 177] on button "Forms Library" at bounding box center [311, 176] width 67 height 16
